Goal: Information Seeking & Learning: Learn about a topic

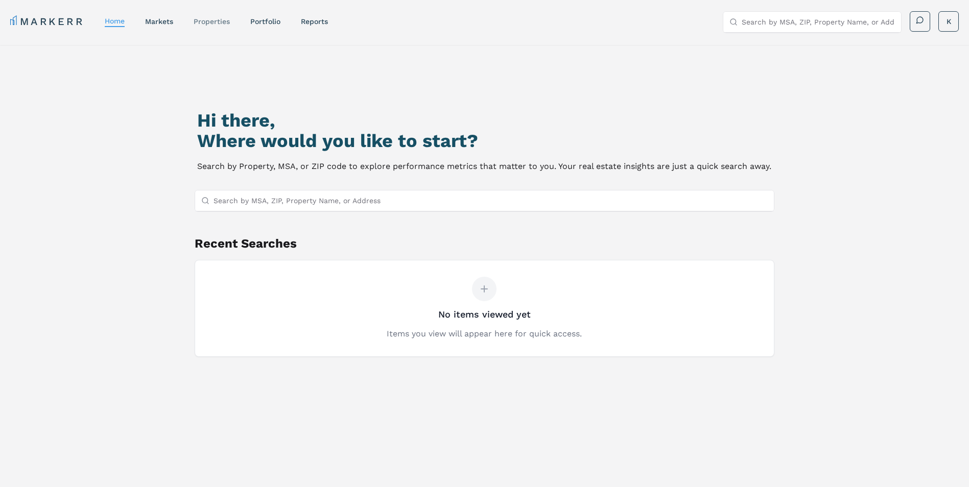
click at [211, 18] on link "properties" at bounding box center [212, 21] width 36 height 8
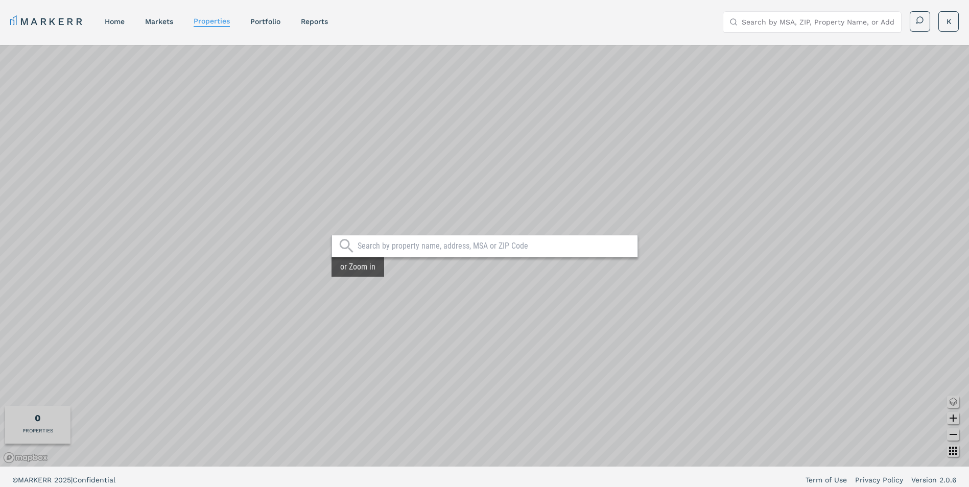
click at [415, 246] on input "text" at bounding box center [495, 246] width 275 height 10
click at [252, 19] on link "Portfolio" at bounding box center [265, 21] width 30 height 8
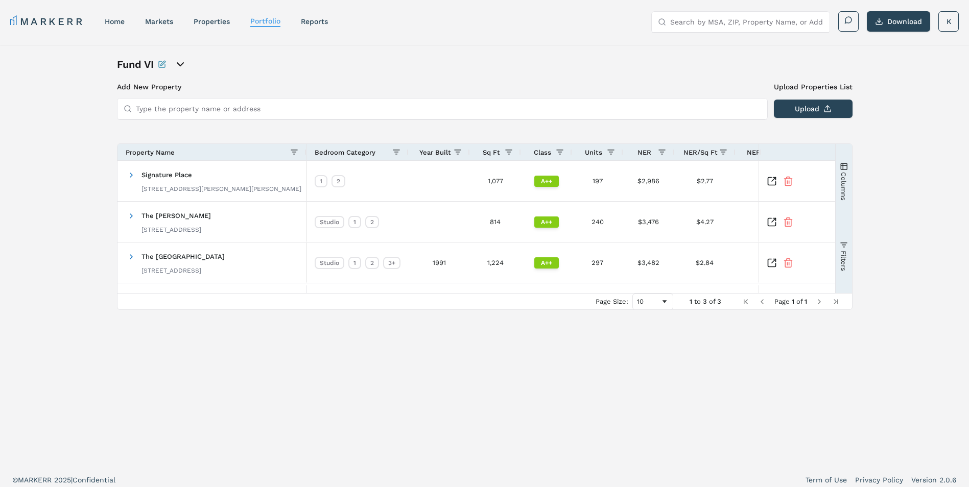
click at [181, 67] on icon "open portfolio options" at bounding box center [180, 64] width 12 height 12
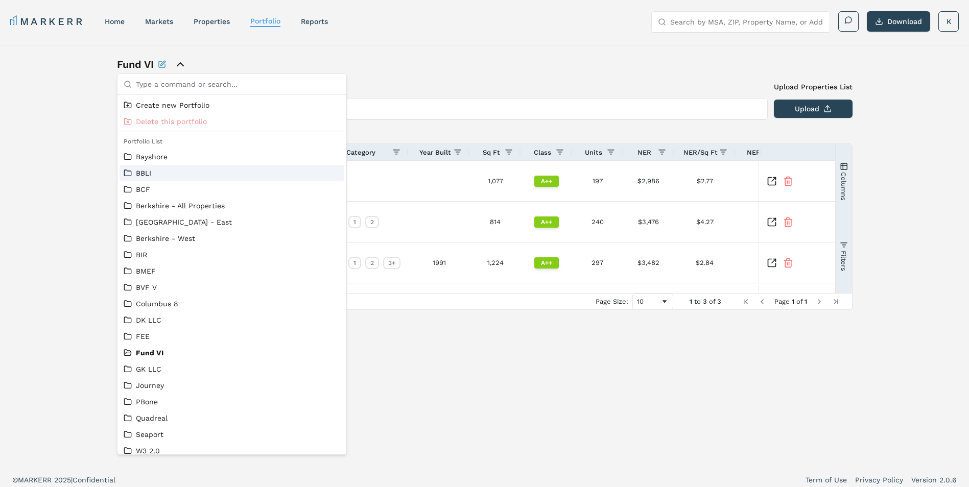
click at [149, 176] on link "BBLI" at bounding box center [232, 173] width 217 height 10
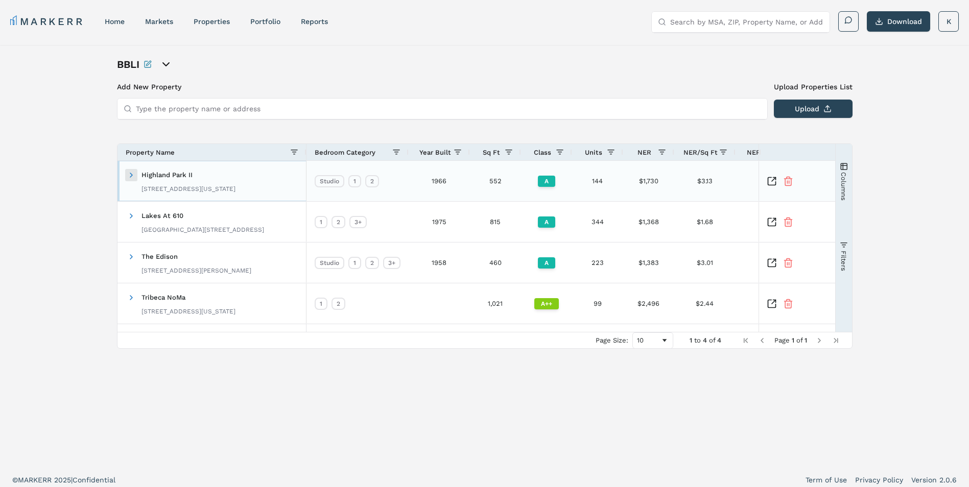
click at [127, 174] on span at bounding box center [131, 175] width 8 height 8
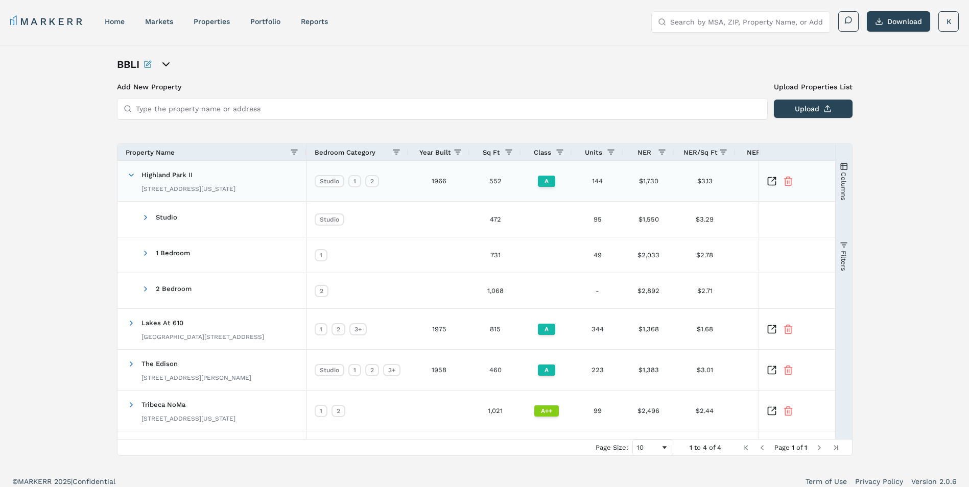
click at [768, 183] on icon "Inspect Comparable" at bounding box center [772, 181] width 8 height 8
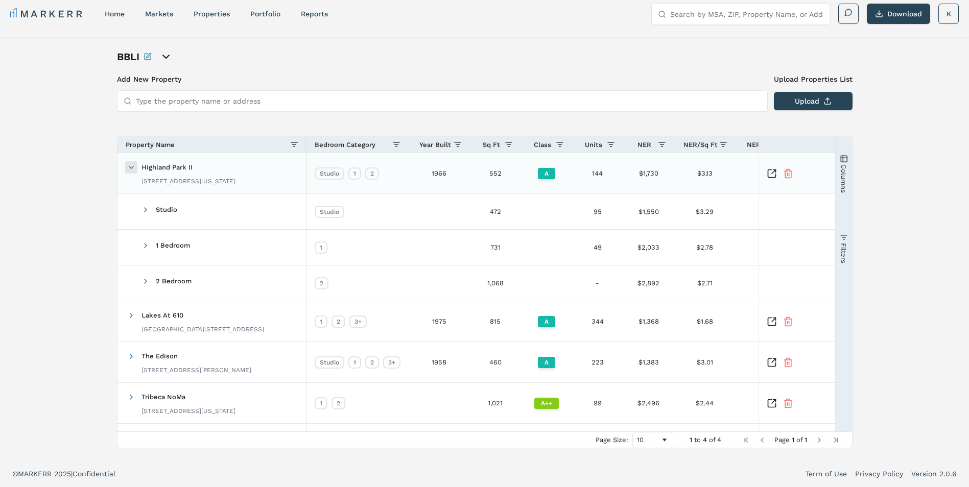
click at [129, 163] on span at bounding box center [131, 167] width 8 height 8
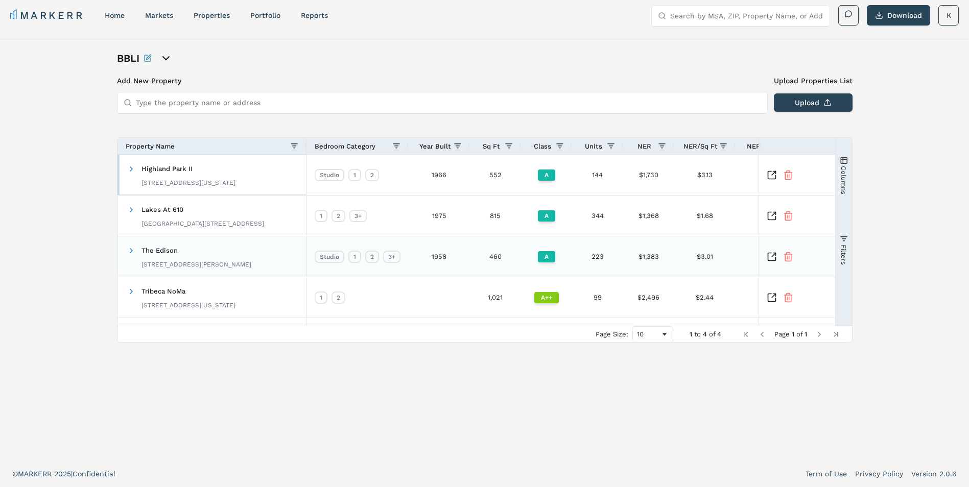
scroll to position [0, 0]
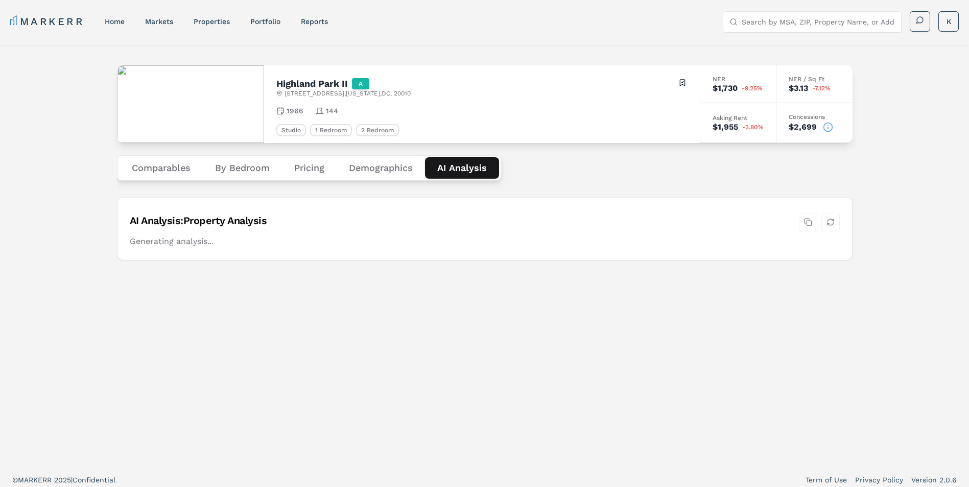
click at [480, 173] on Analysis "AI Analysis" at bounding box center [462, 167] width 74 height 21
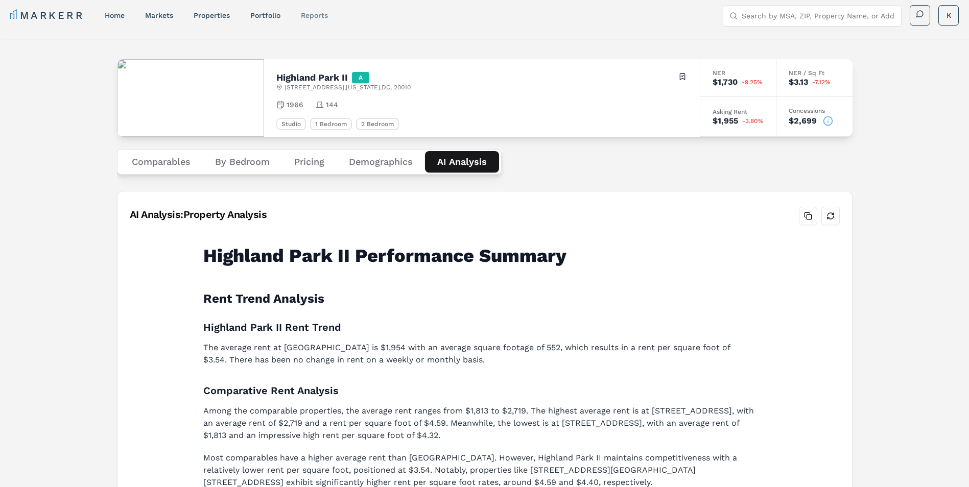
click at [315, 14] on link "reports" at bounding box center [314, 15] width 27 height 8
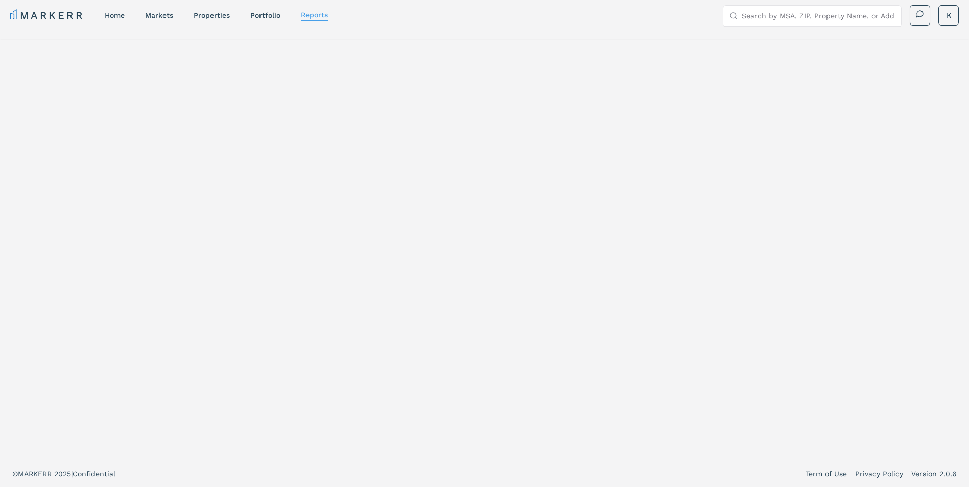
select select "-release_date"
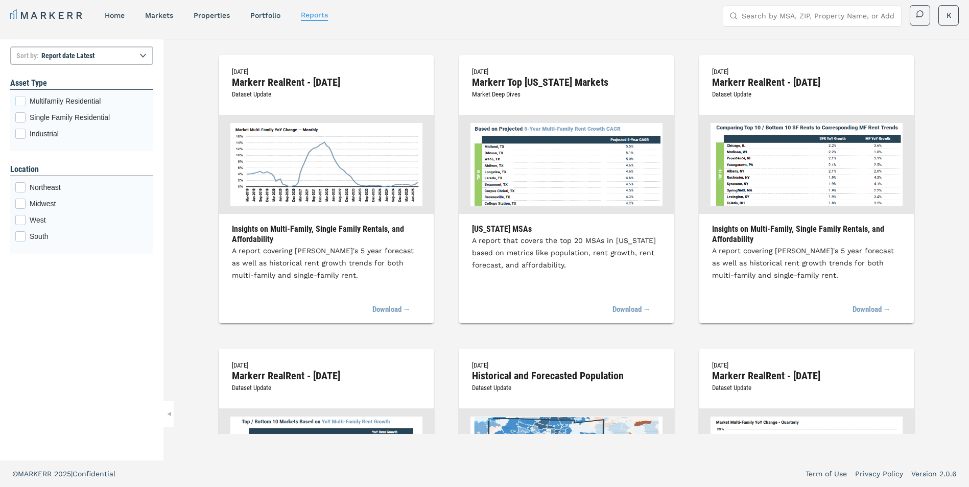
click at [22, 104] on div "Multifamily Residential checkbox input" at bounding box center [20, 101] width 10 height 10
click at [22, 103] on input "Multifamily Residential" at bounding box center [18, 99] width 7 height 7
click at [21, 191] on div "Northeast checkbox input" at bounding box center [20, 187] width 10 height 10
click at [21, 189] on input "Northeast" at bounding box center [18, 185] width 7 height 7
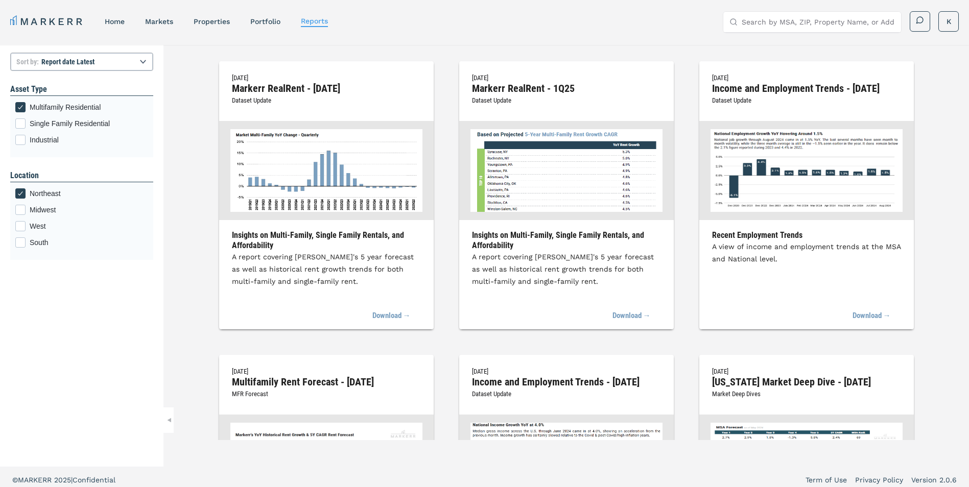
click at [162, 15] on nav "MARKERR home markets properties Portfolio reports" at bounding box center [169, 21] width 318 height 14
click at [157, 19] on link "markets" at bounding box center [159, 21] width 28 height 8
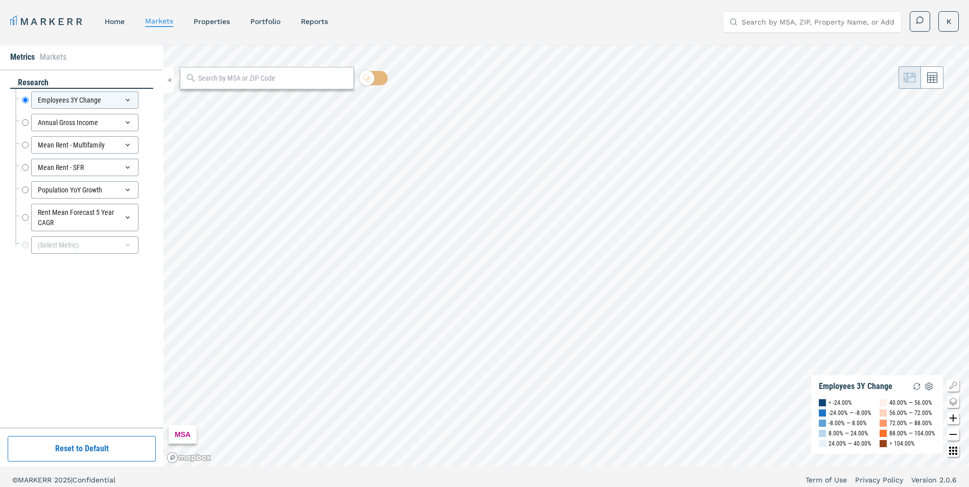
click at [218, 81] on input "text" at bounding box center [273, 78] width 150 height 11
type input "20010"
click at [214, 99] on div "20010, [US_STATE], [US_STATE]" at bounding box center [233, 101] width 92 height 11
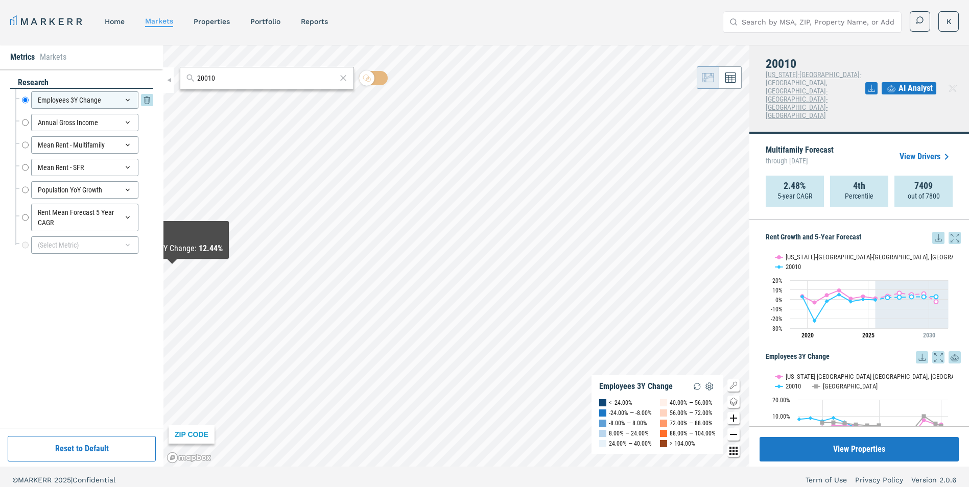
click at [125, 96] on div "Employees 3Y Change" at bounding box center [84, 99] width 107 height 17
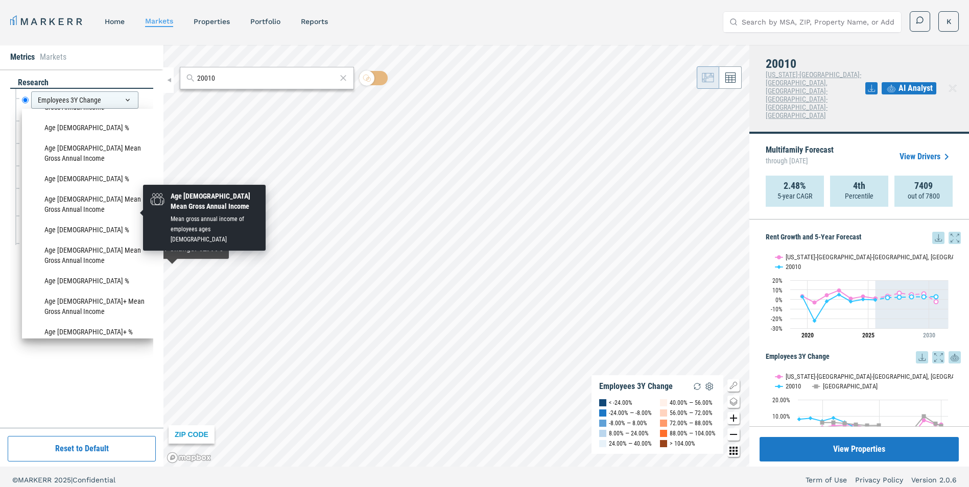
scroll to position [51, 0]
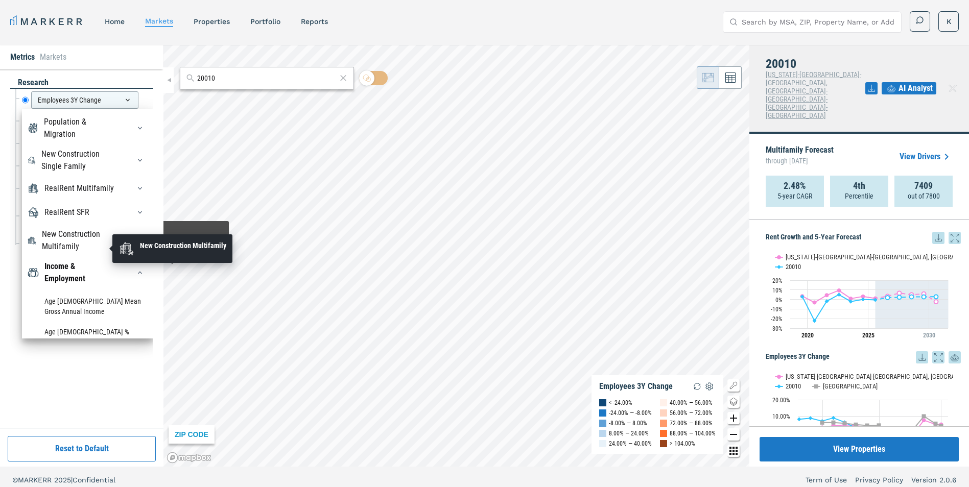
click at [87, 247] on div "New Construction Multifamily" at bounding box center [80, 240] width 76 height 25
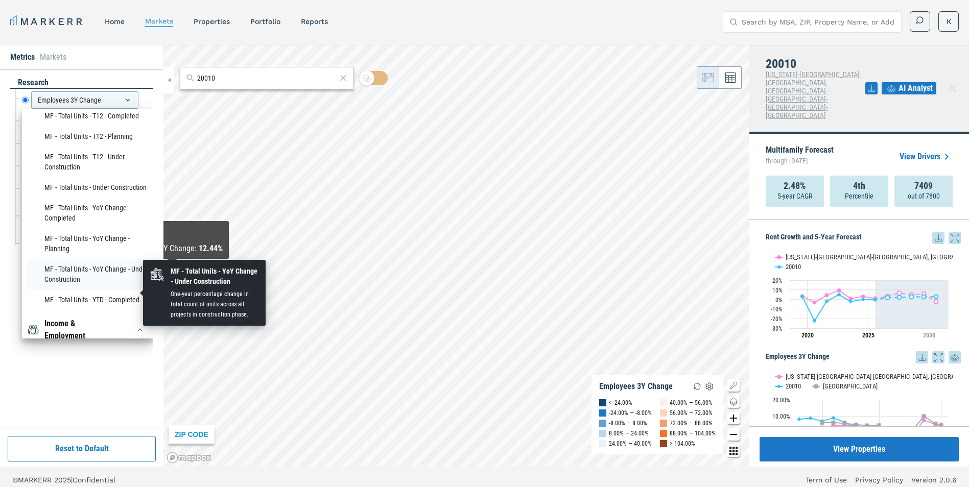
scroll to position [460, 0]
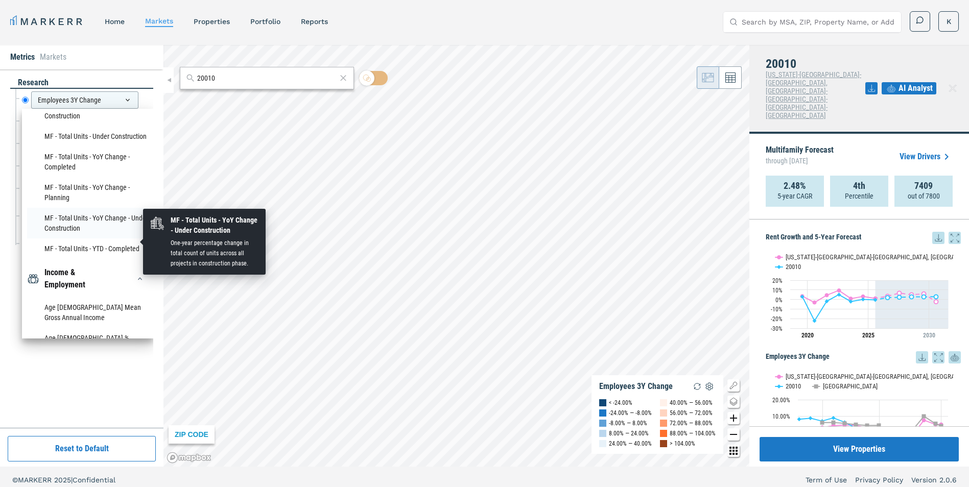
click at [106, 235] on li "MF - Total Units - YoY Change - Under Construction" at bounding box center [87, 223] width 121 height 31
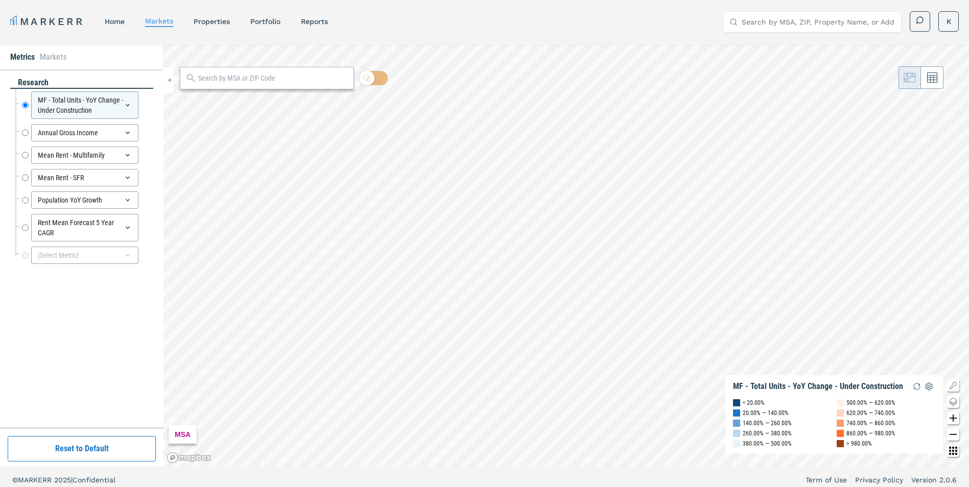
click at [227, 80] on input "text" at bounding box center [273, 78] width 150 height 11
type input "20010"
click at [228, 97] on div "20010, [US_STATE], [US_STATE]" at bounding box center [233, 101] width 92 height 11
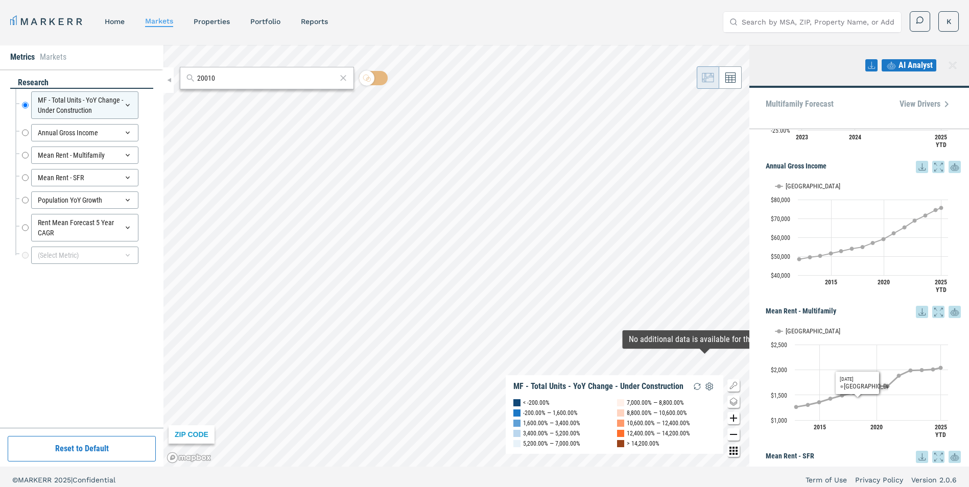
scroll to position [0, 0]
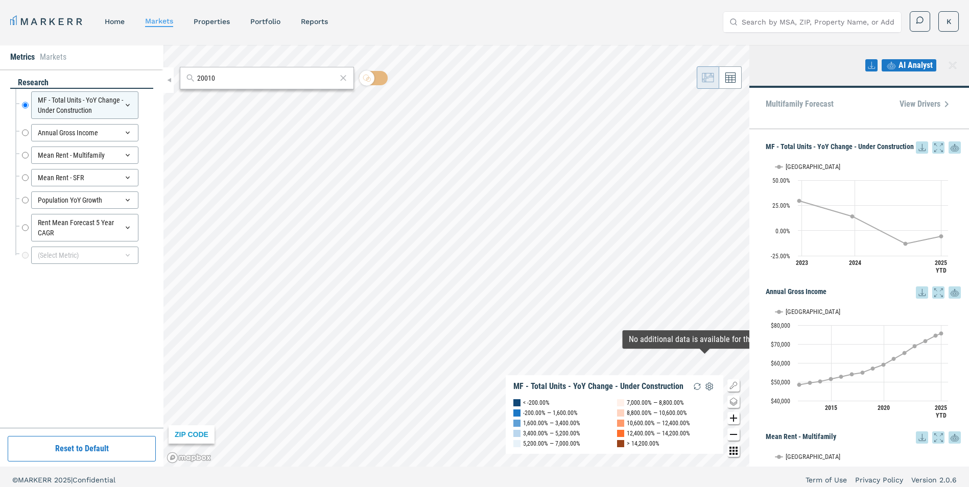
click at [854, 148] on h5 "MF - Total Units - YoY Change - Under Construction" at bounding box center [863, 148] width 195 height 12
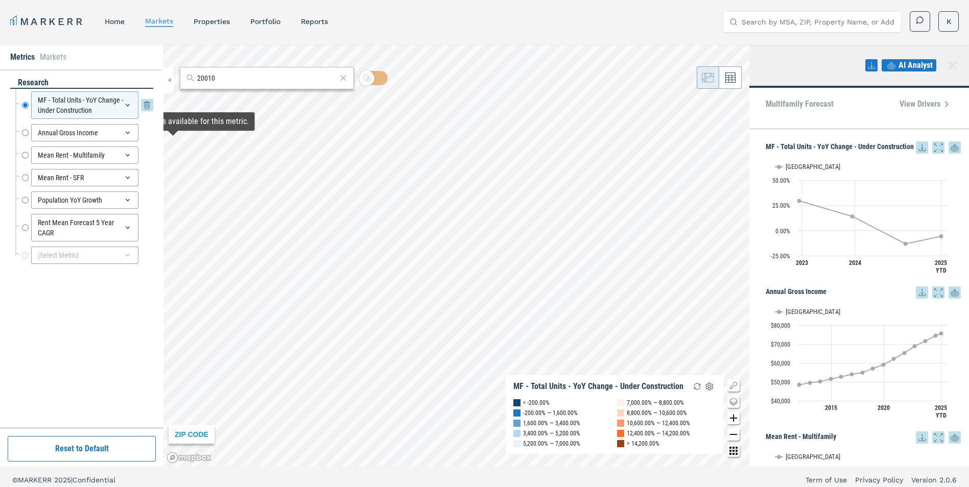
click at [120, 104] on div "MF - Total Units - YoY Change - Under Construction" at bounding box center [84, 105] width 107 height 28
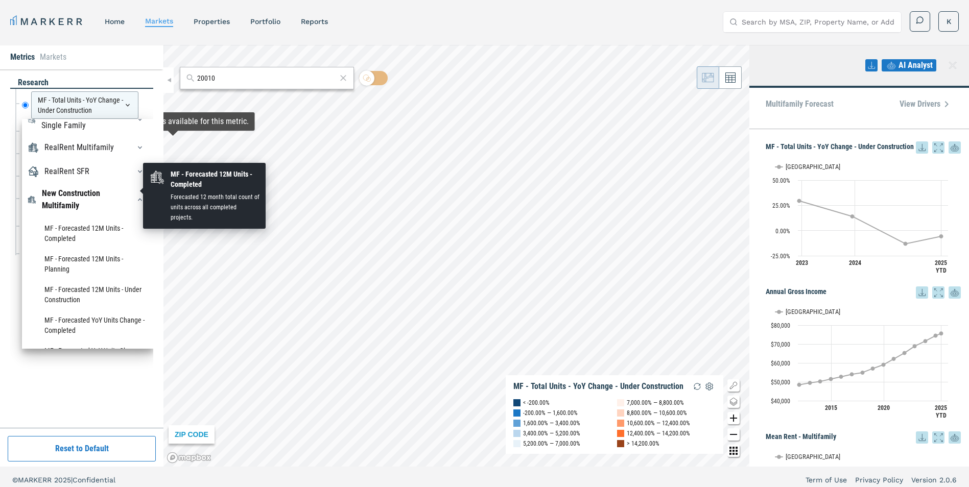
scroll to position [153, 0]
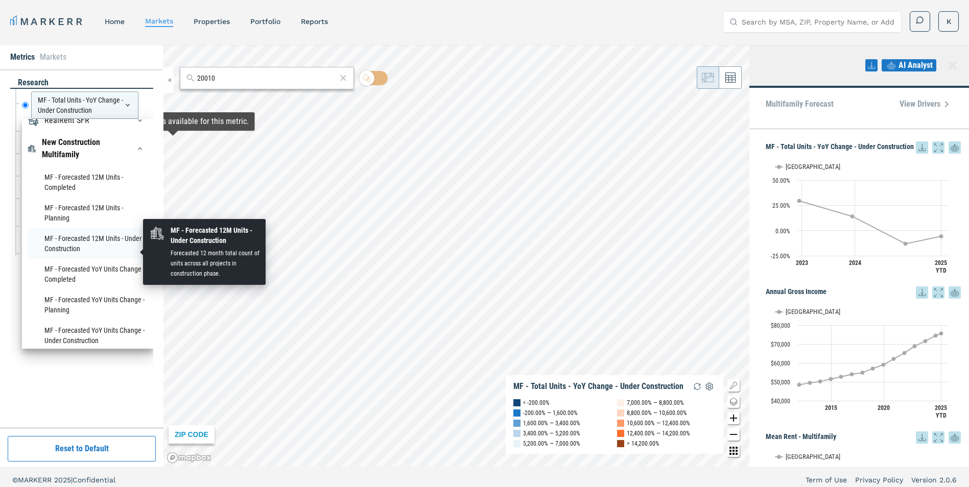
click at [89, 254] on li "MF - Forecasted 12M Units - Under Construction" at bounding box center [87, 243] width 121 height 31
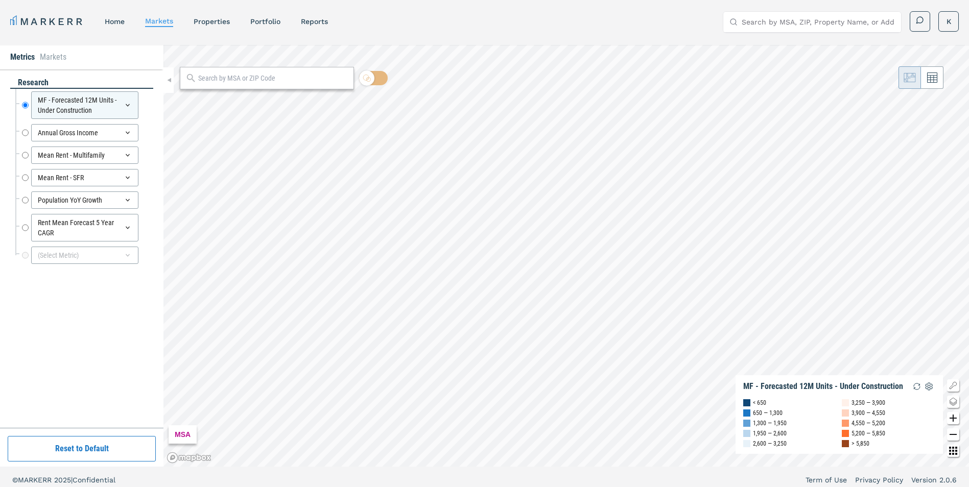
click at [250, 77] on input "text" at bounding box center [273, 78] width 150 height 11
type input "20010"
click at [255, 101] on div "20010, [US_STATE], [US_STATE]" at bounding box center [233, 101] width 92 height 11
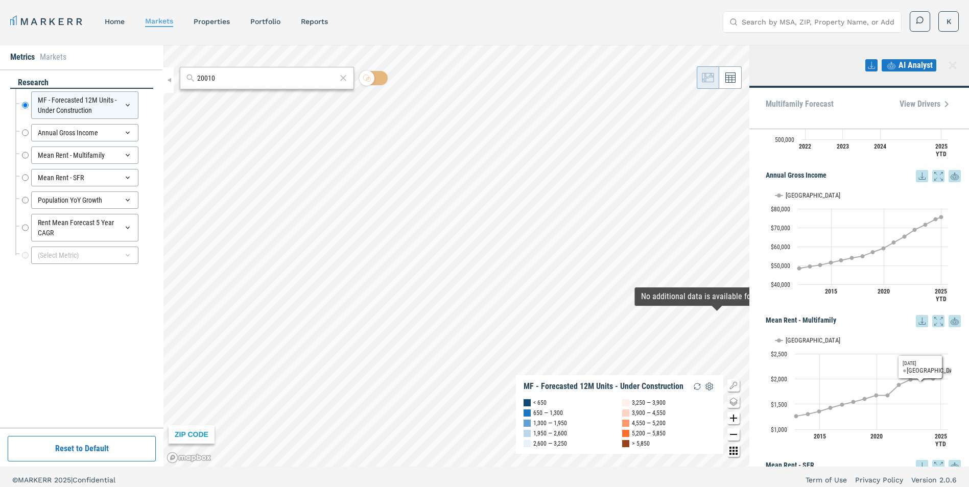
scroll to position [0, 0]
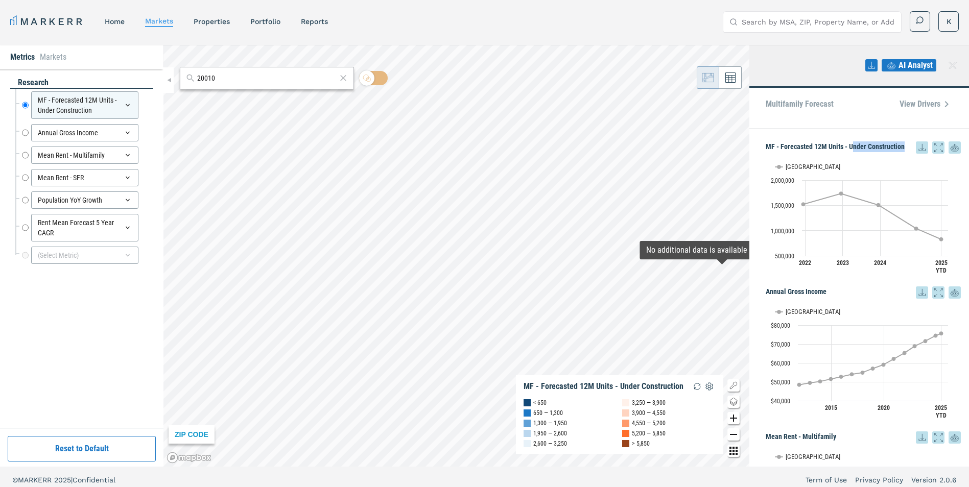
drag, startPoint x: 851, startPoint y: 148, endPoint x: 905, endPoint y: 147, distance: 54.2
click at [905, 147] on h5 "MF - Forecasted 12M Units - Under Construction" at bounding box center [863, 148] width 195 height 12
drag, startPoint x: 905, startPoint y: 147, endPoint x: 894, endPoint y: 152, distance: 12.6
click at [894, 152] on h5 "MF - Forecasted 12M Units - Under Construction" at bounding box center [863, 148] width 195 height 12
